Goal: Task Accomplishment & Management: Manage account settings

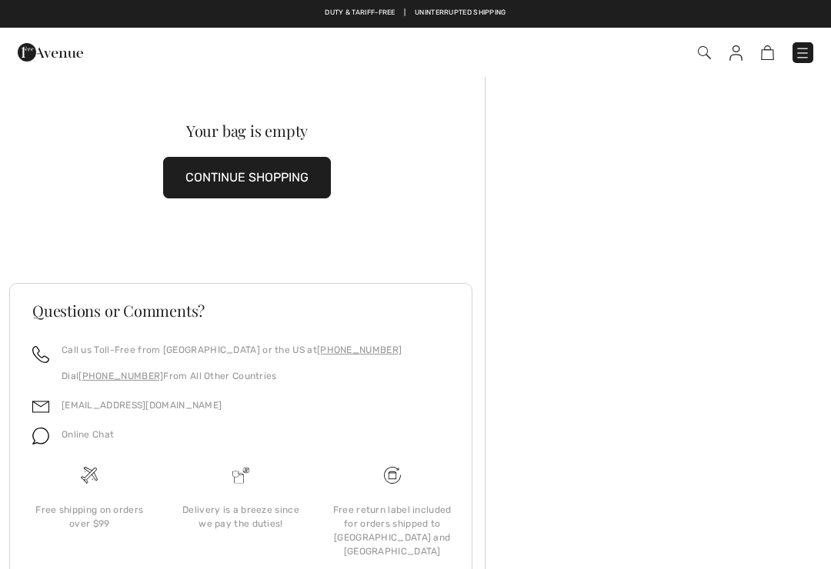
click at [807, 57] on img at bounding box center [802, 52] width 15 height 15
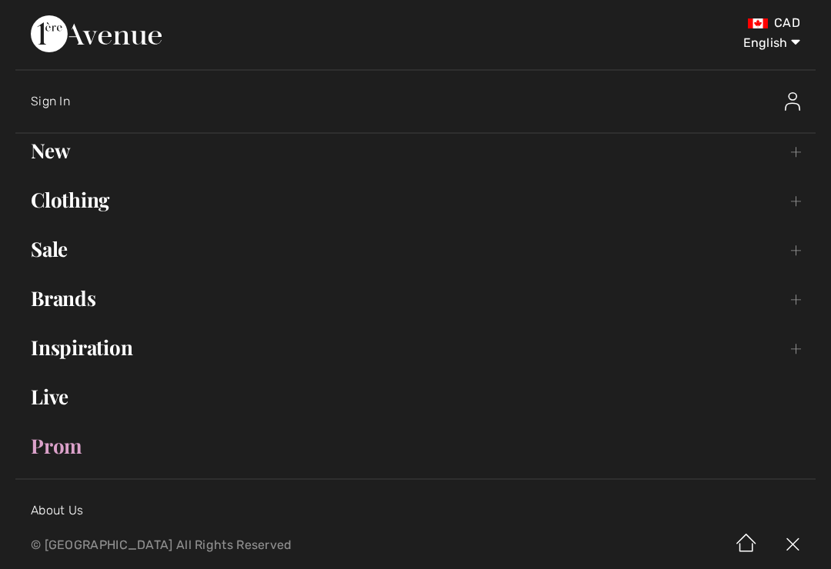
click at [65, 152] on link "New Toggle submenu" at bounding box center [415, 151] width 800 height 34
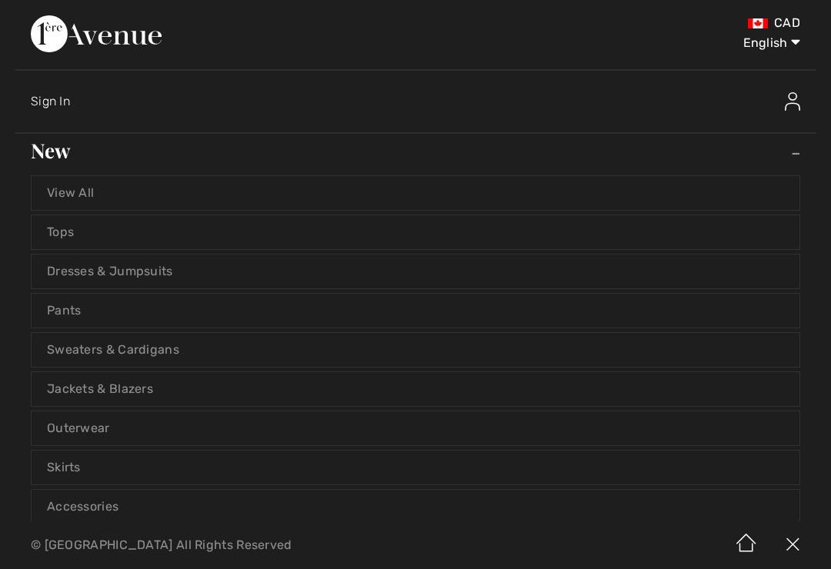
click at [85, 204] on link "View All" at bounding box center [416, 193] width 768 height 34
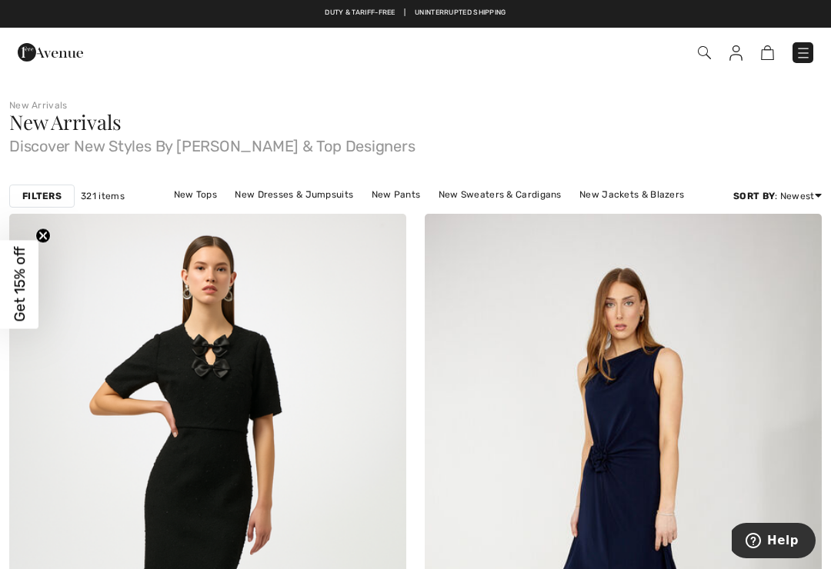
click at [740, 55] on img at bounding box center [736, 52] width 13 height 15
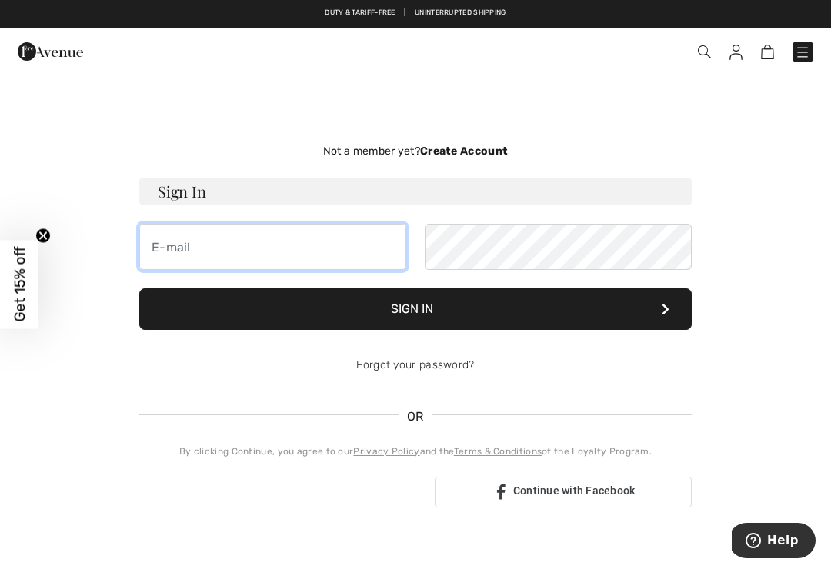
click at [162, 250] on input "email" at bounding box center [272, 247] width 267 height 46
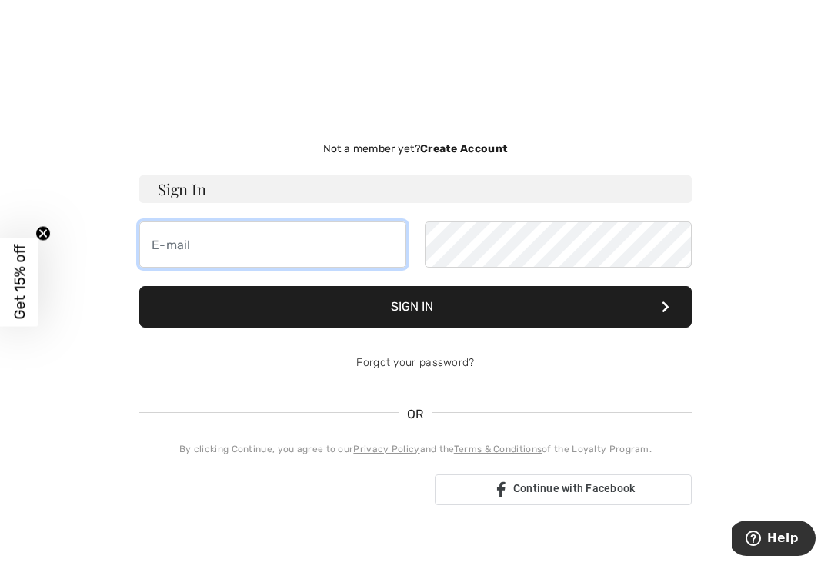
type input "regh@platinum.ca"
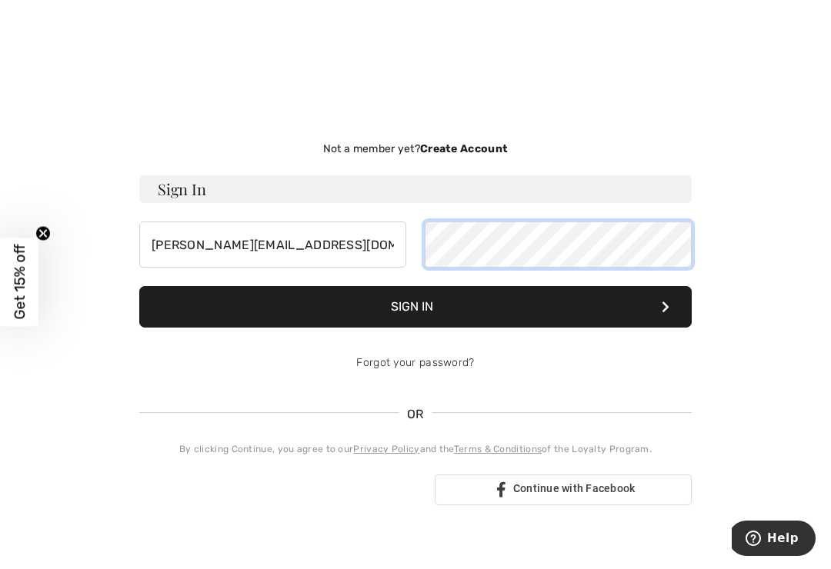
scroll to position [2, 0]
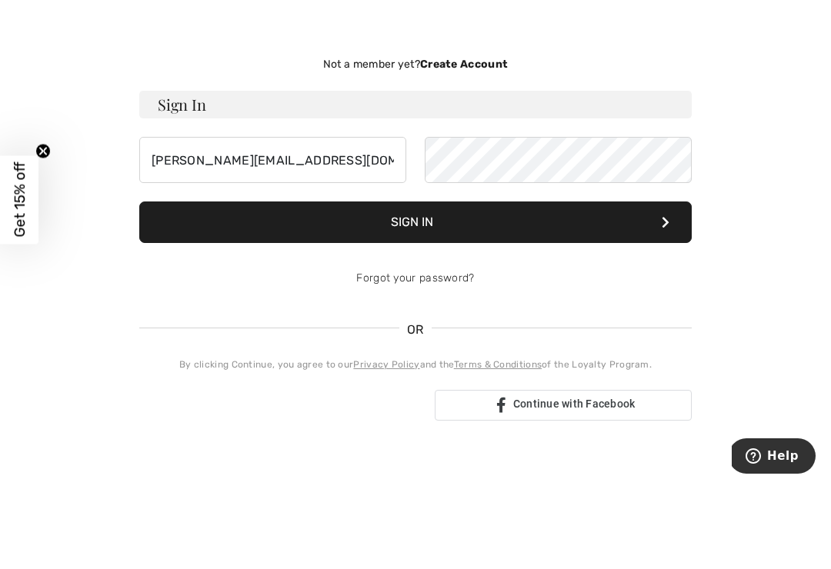
click at [521, 286] on button "Sign In" at bounding box center [415, 307] width 553 height 42
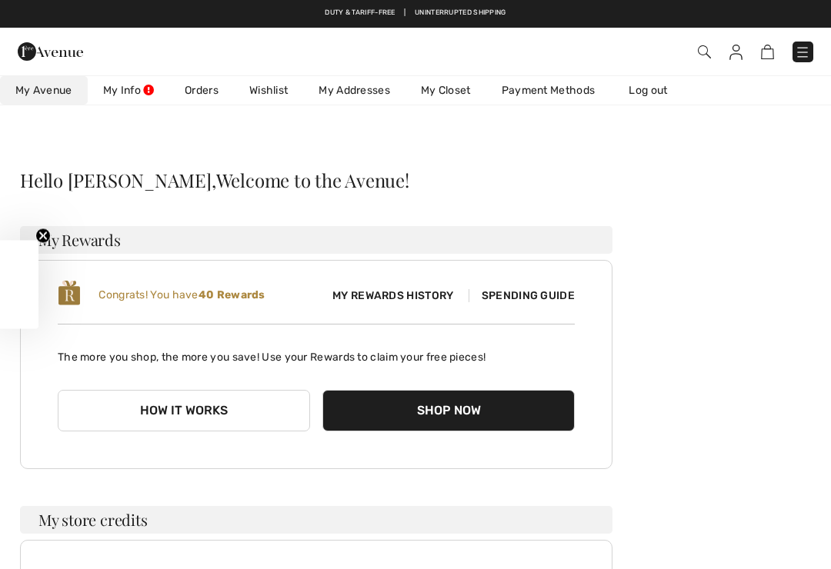
scroll to position [111, 0]
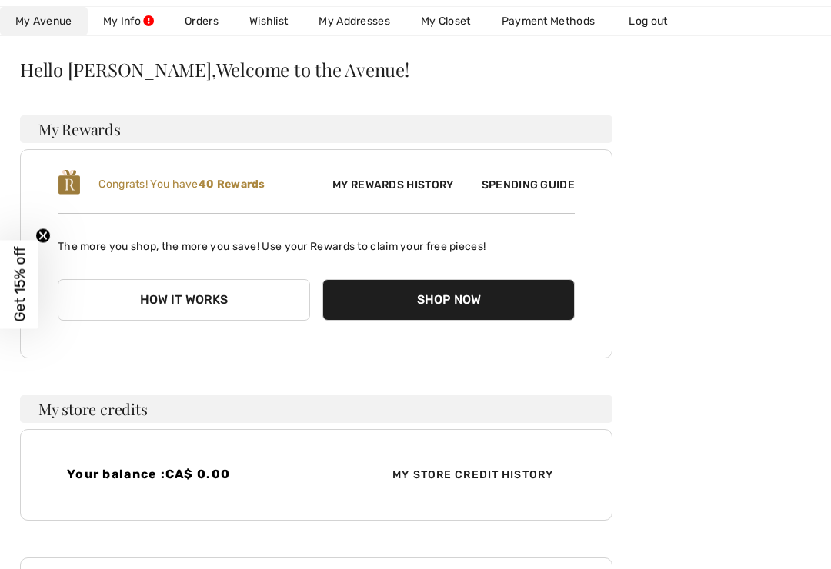
click at [700, 152] on div "Hello Sherry, Welcome to the Avenue! My Rewards Congrats! You have 40 Rewards M…" at bounding box center [415, 476] width 794 height 839
click at [50, 236] on circle "Close teaser" at bounding box center [43, 236] width 15 height 15
click at [208, 25] on link "Orders" at bounding box center [201, 21] width 65 height 28
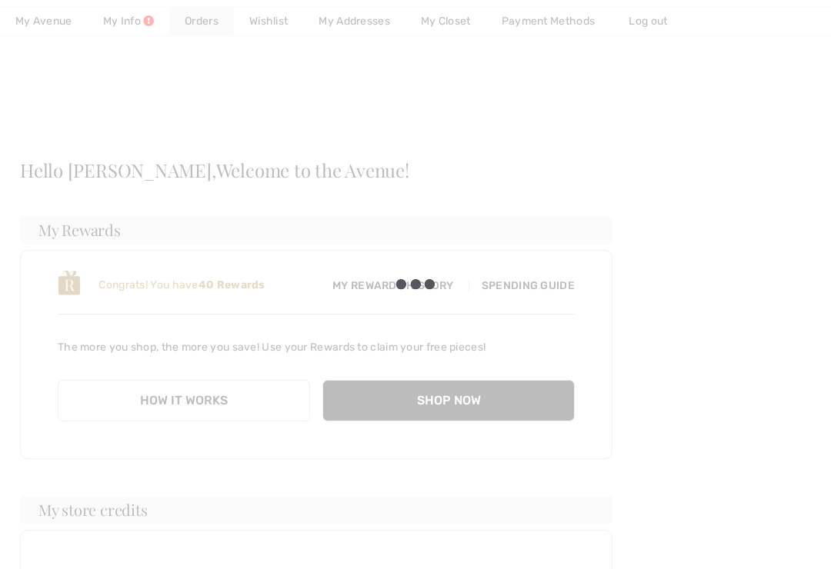
scroll to position [0, 0]
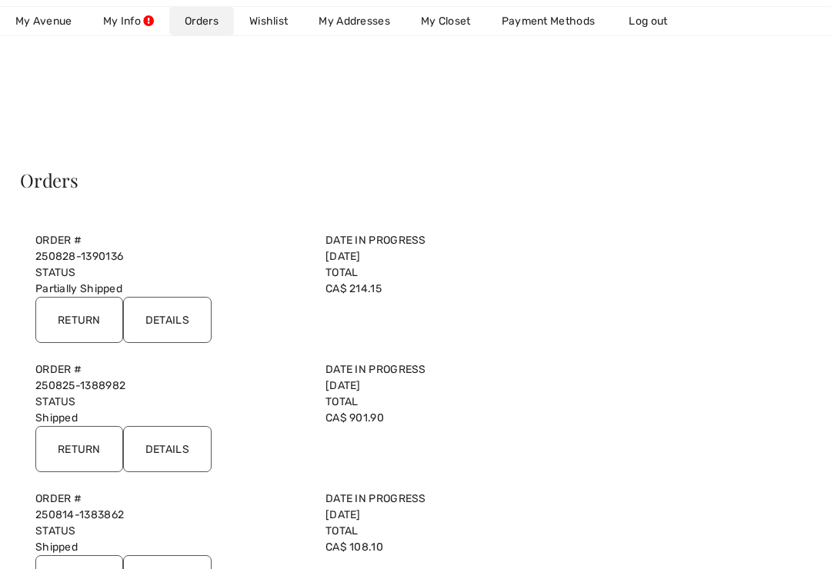
click at [175, 320] on input "Details" at bounding box center [167, 320] width 89 height 46
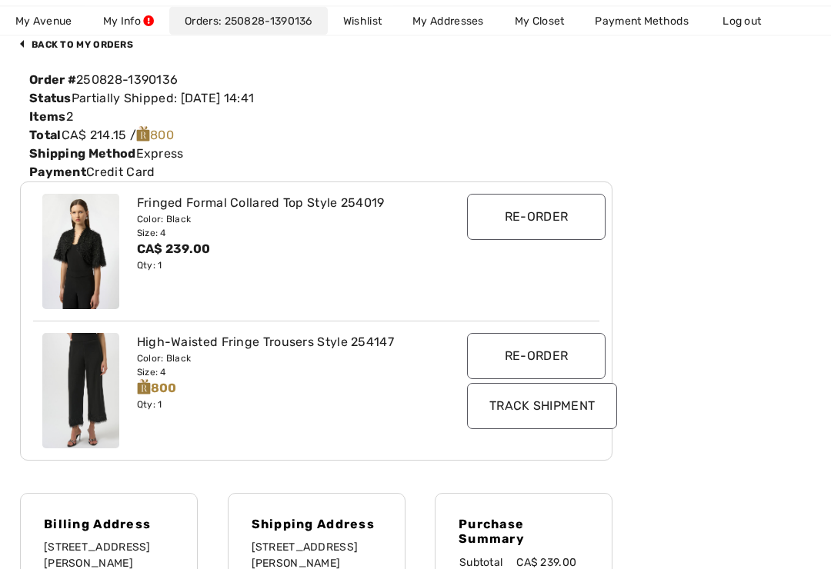
scroll to position [166, 0]
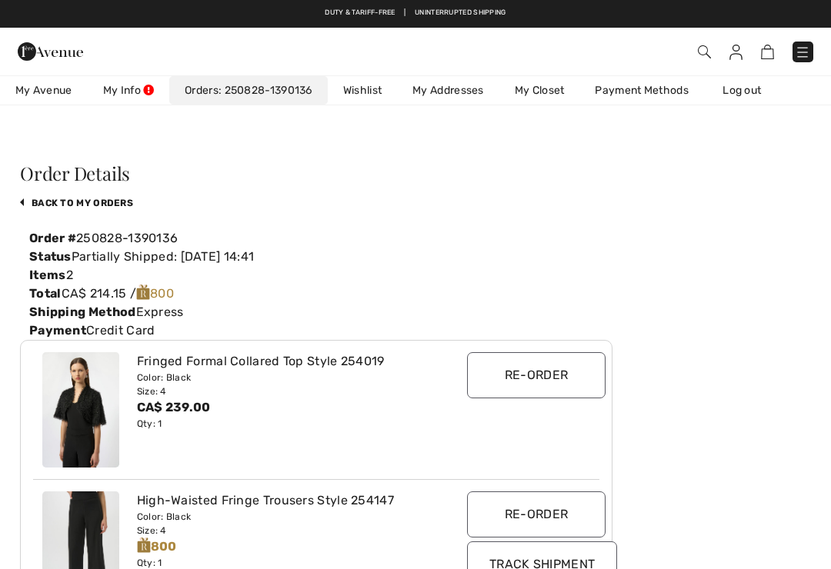
scroll to position [0, 0]
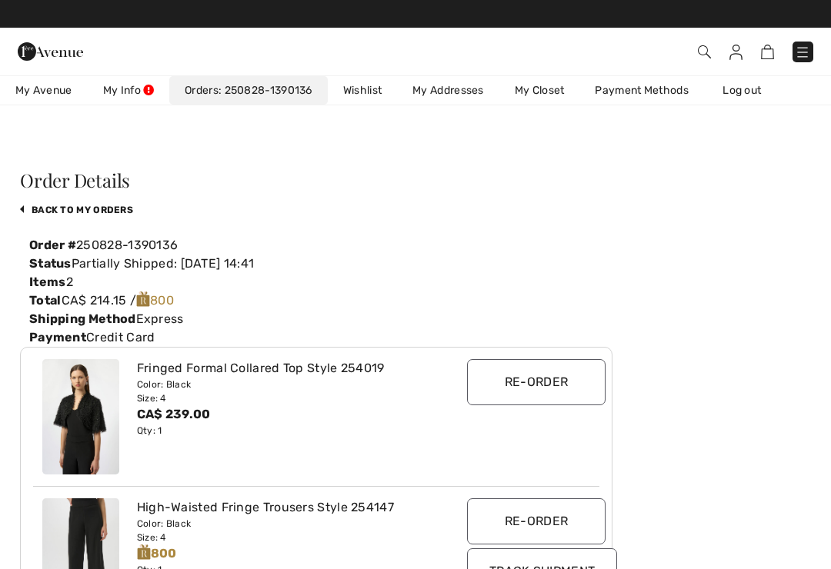
click at [362, 97] on link "Wishlist" at bounding box center [362, 90] width 69 height 28
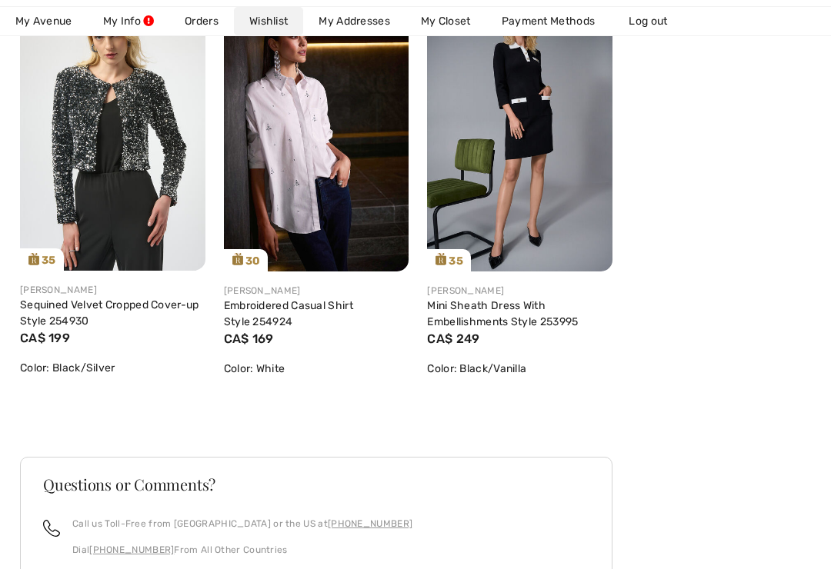
scroll to position [332, 0]
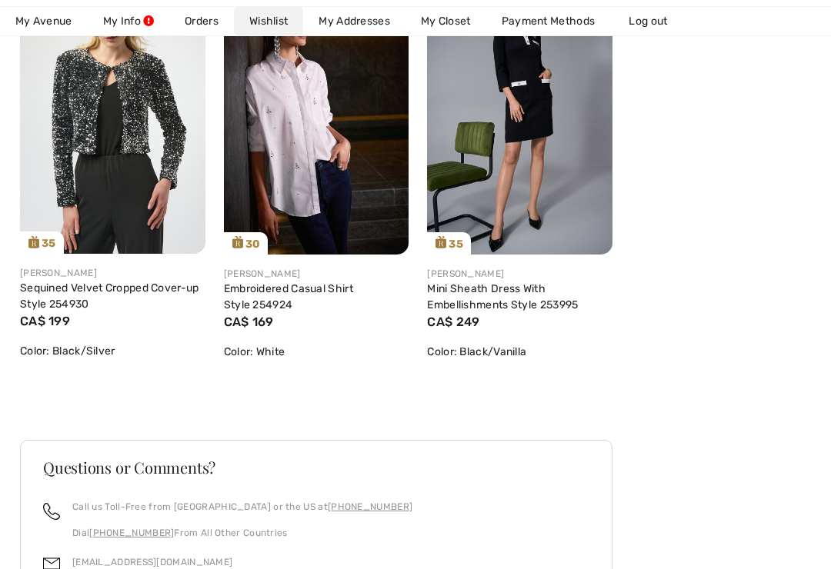
click at [658, 21] on link "Log out" at bounding box center [655, 21] width 85 height 28
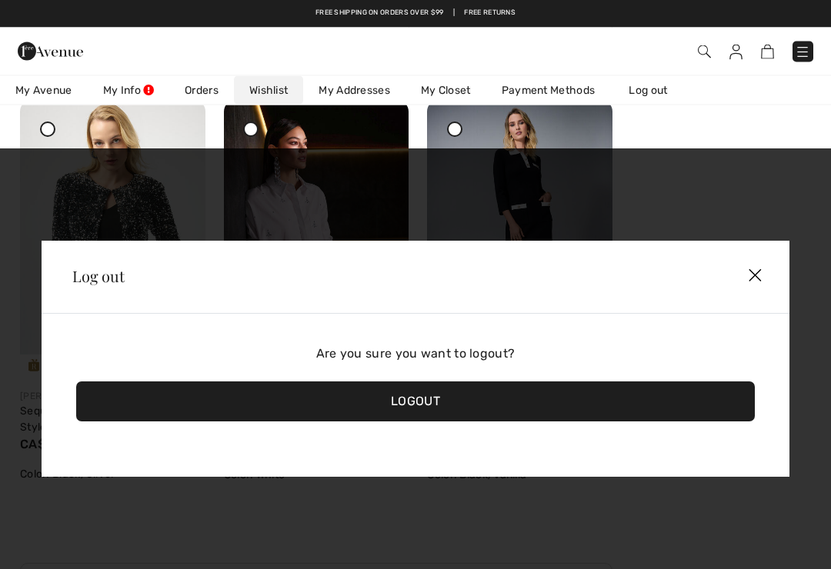
scroll to position [0, 0]
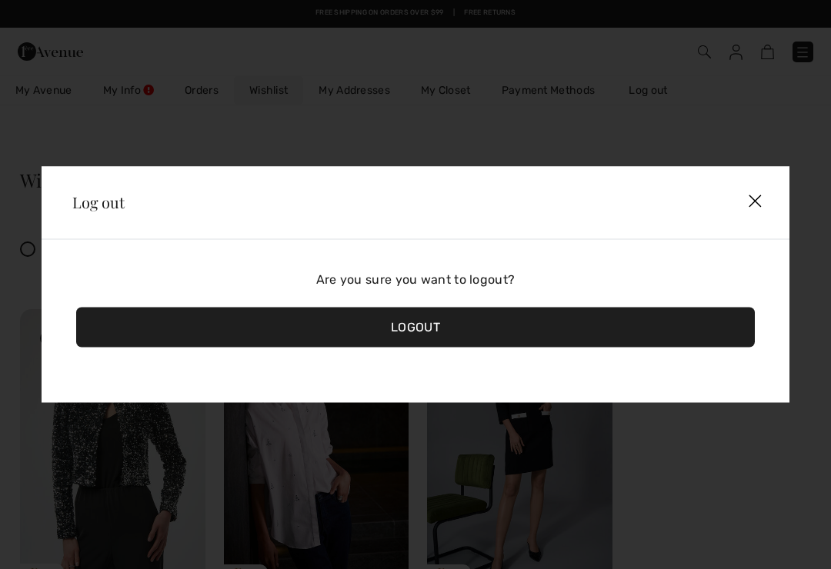
click at [419, 348] on div "Logout" at bounding box center [415, 328] width 679 height 40
